Goal: Information Seeking & Learning: Learn about a topic

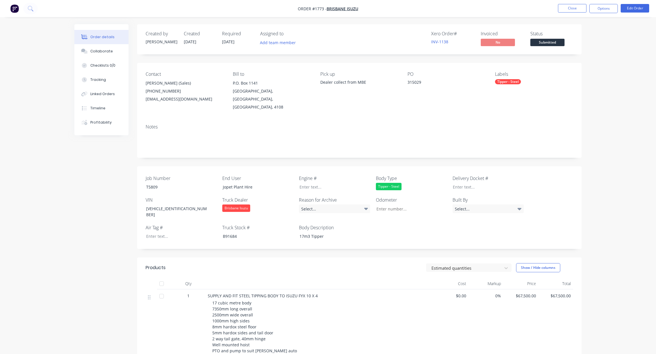
click at [347, 105] on div "Contact [PERSON_NAME] (Sales) [PHONE_NUMBER] [EMAIL_ADDRESS][DOMAIN_NAME] Bill …" at bounding box center [359, 91] width 444 height 57
click at [373, 97] on div "Pick up Dealer collect from MBE" at bounding box center [359, 91] width 78 height 40
click at [569, 6] on button "Close" at bounding box center [572, 8] width 28 height 9
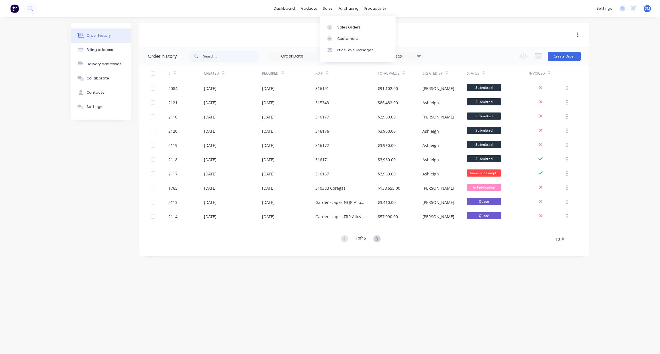
click at [282, 31] on div "Brisbane Isuzu" at bounding box center [364, 35] width 450 height 10
click at [384, 25] on div "Workflow" at bounding box center [385, 27] width 17 height 5
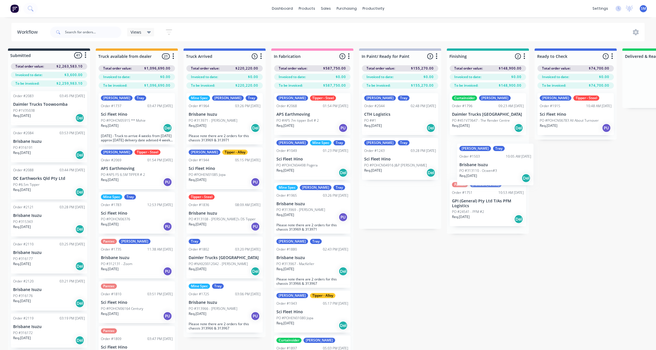
drag, startPoint x: 386, startPoint y: 208, endPoint x: 477, endPoint y: 170, distance: 98.6
click at [477, 170] on div "Submitted 41 Status colour #273444 hex #273444 Save Cancel Summaries Total orde…" at bounding box center [507, 208] width 1032 height 321
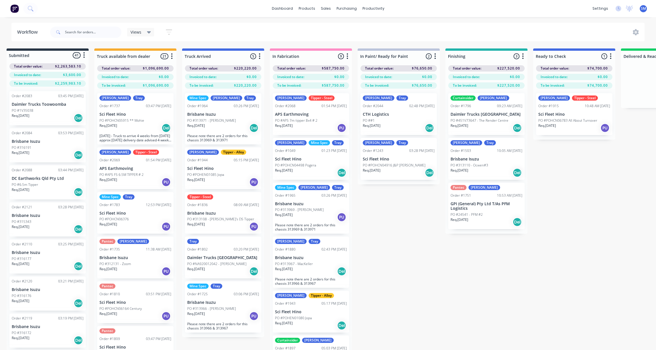
click at [376, 112] on p "CTH Logistics" at bounding box center [399, 114] width 72 height 5
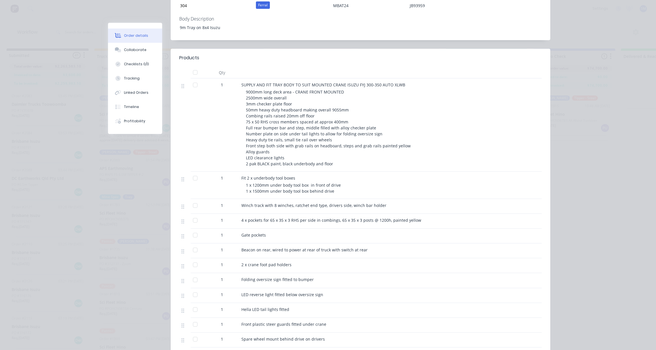
scroll to position [0, 0]
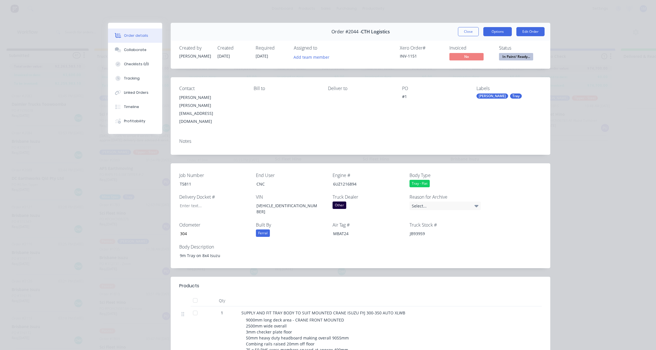
click at [494, 29] on button "Options" at bounding box center [497, 31] width 28 height 9
click at [467, 58] on div "Work Order" at bounding box center [482, 58] width 50 height 8
click at [462, 69] on div "Standard" at bounding box center [482, 69] width 50 height 8
click at [330, 113] on div "Contact [PERSON_NAME] [PERSON_NAME][EMAIL_ADDRESS][DOMAIN_NAME] Bill to Deliver…" at bounding box center [360, 105] width 379 height 57
click at [468, 29] on button "Close" at bounding box center [468, 31] width 21 height 9
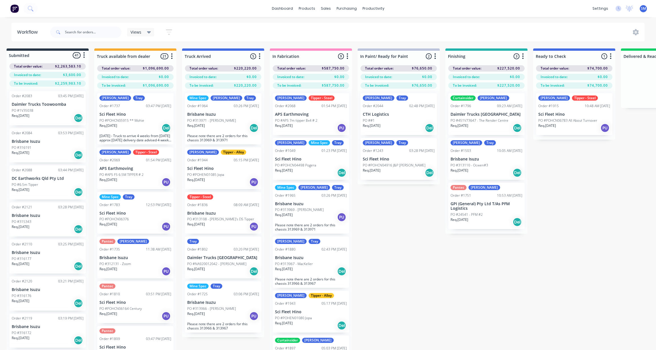
click at [386, 257] on div "Submitted 41 Status colour #273444 hex #273444 Save Cancel Summaries Total orde…" at bounding box center [506, 208] width 1032 height 321
click at [500, 299] on div "Submitted 41 Status colour #273444 hex #273444 Save Cancel Summaries Total orde…" at bounding box center [506, 208] width 1032 height 321
